Goal: Navigation & Orientation: Find specific page/section

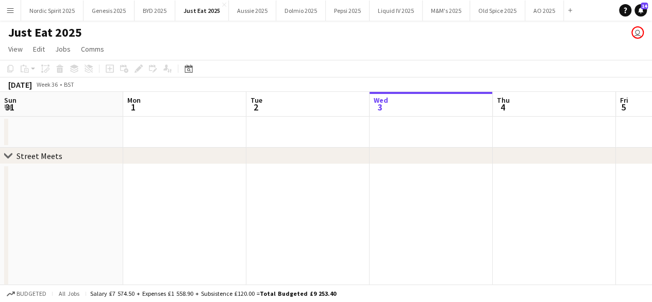
scroll to position [0, 246]
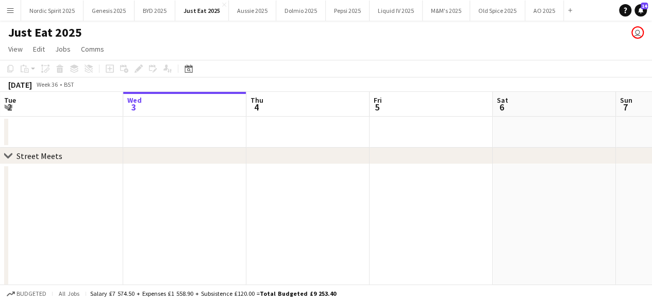
click at [13, 9] on app-icon "Menu" at bounding box center [10, 10] width 8 height 8
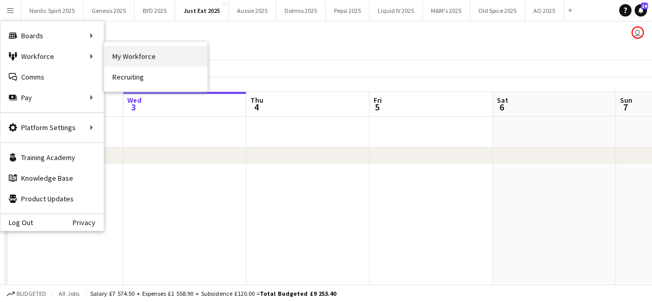
click at [114, 48] on link "My Workforce" at bounding box center [155, 56] width 103 height 21
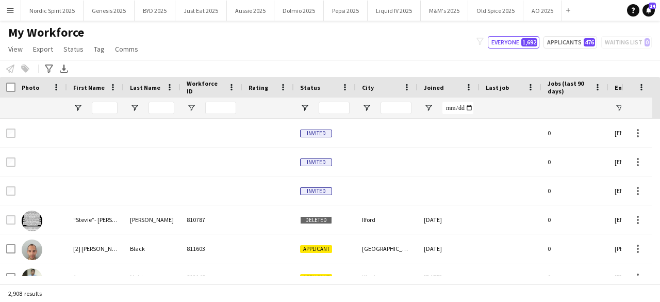
click at [10, 18] on button "Menu" at bounding box center [10, 10] width 21 height 21
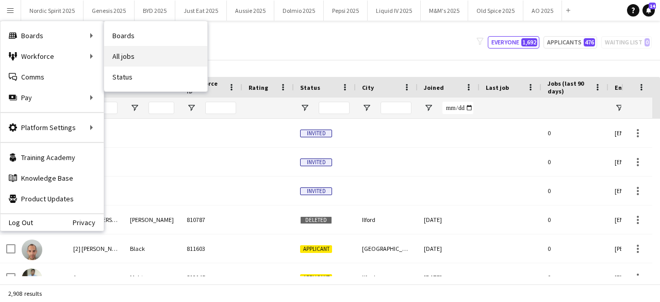
click at [127, 50] on link "All jobs" at bounding box center [155, 56] width 103 height 21
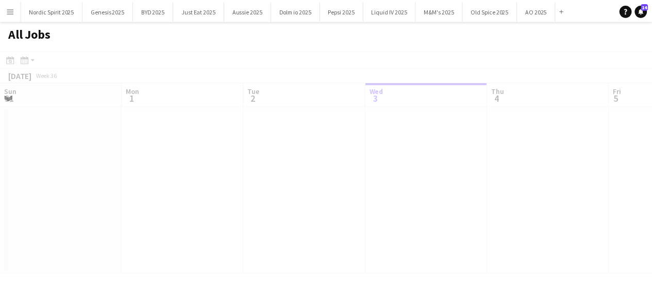
scroll to position [0, 246]
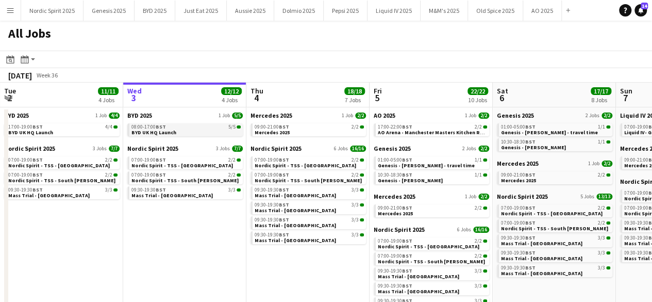
click at [160, 126] on span "BST" at bounding box center [161, 126] width 10 height 7
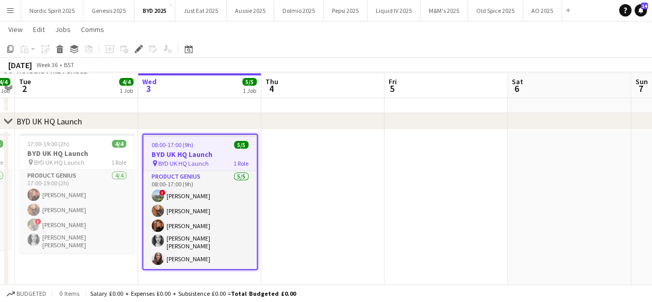
scroll to position [129, 0]
